Goal: Transaction & Acquisition: Purchase product/service

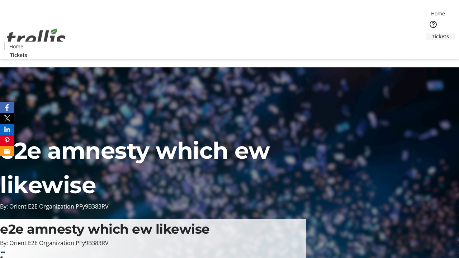
click at [432, 33] on span "Tickets" at bounding box center [440, 37] width 17 height 8
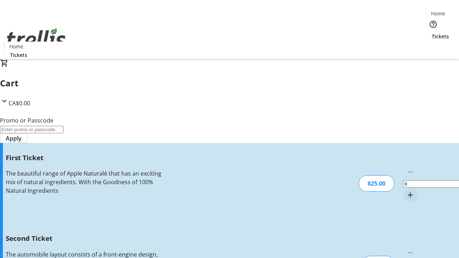
click at [406, 191] on mat-icon "Increment by one" at bounding box center [410, 195] width 9 height 9
type input "1"
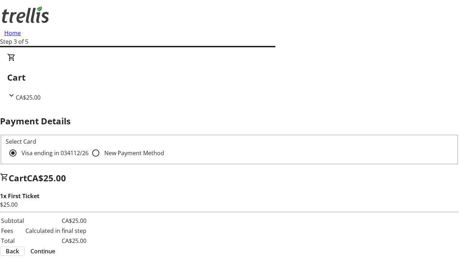
click at [89, 146] on input "New Payment Method" at bounding box center [96, 153] width 14 height 14
radio input "true"
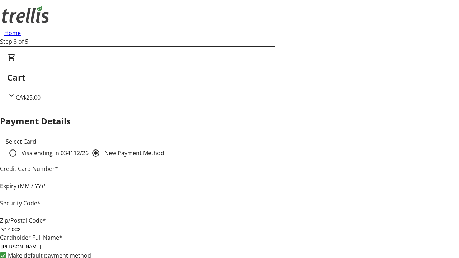
type input "V1Y 0C2"
